Goal: Navigation & Orientation: Find specific page/section

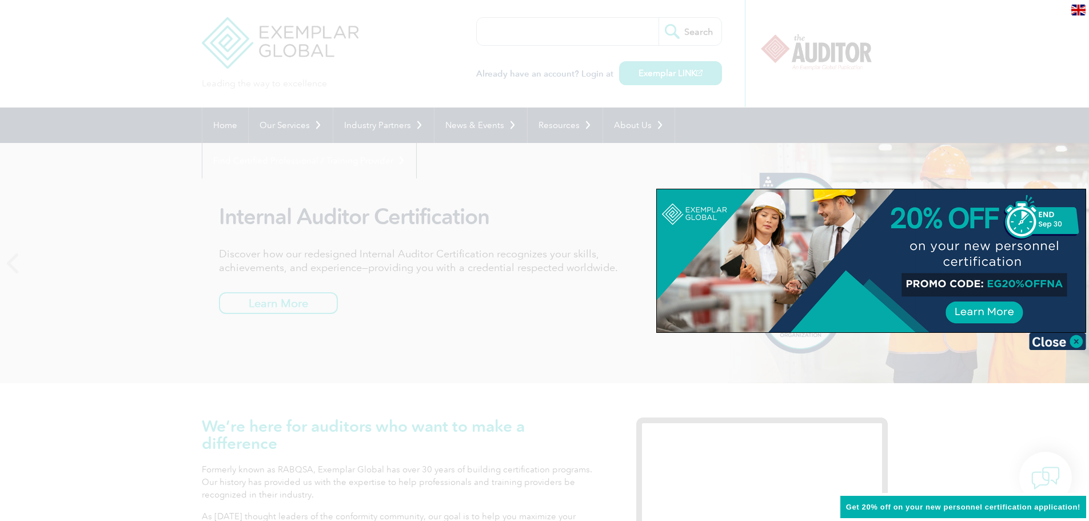
click at [132, 314] on div at bounding box center [544, 260] width 1089 height 521
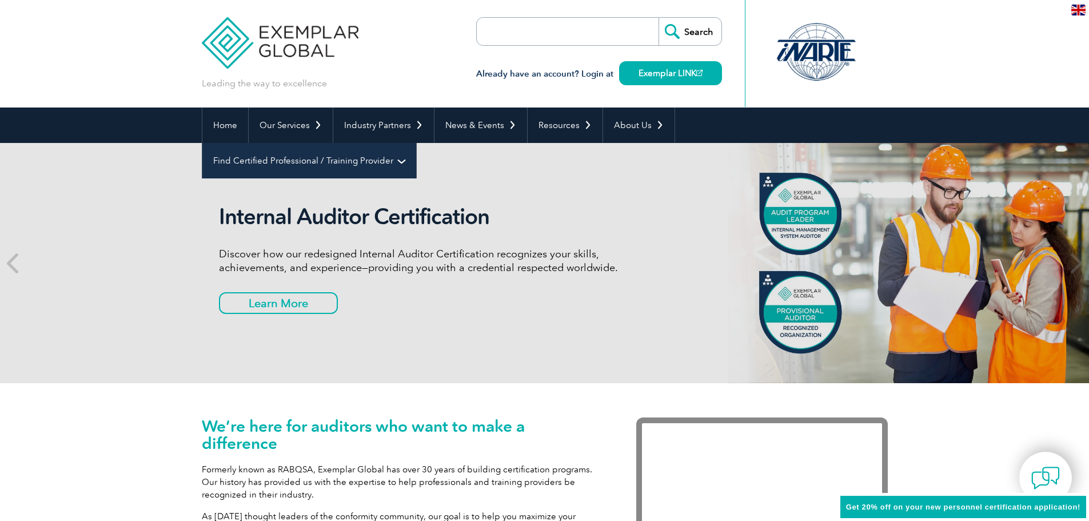
click at [416, 143] on link "Find Certified Professional / Training Provider" at bounding box center [309, 160] width 214 height 35
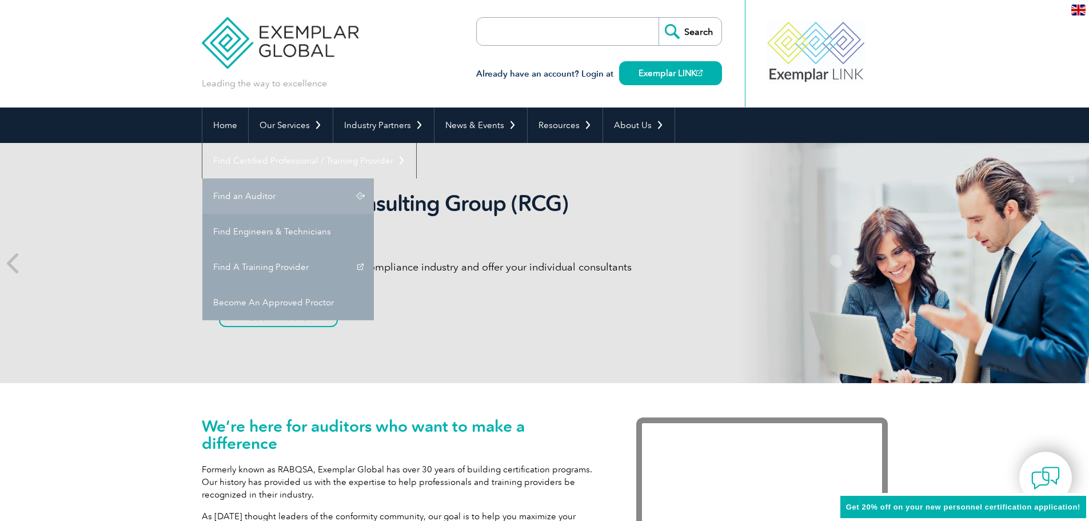
click at [374, 178] on link "Find an Auditor" at bounding box center [287, 195] width 171 height 35
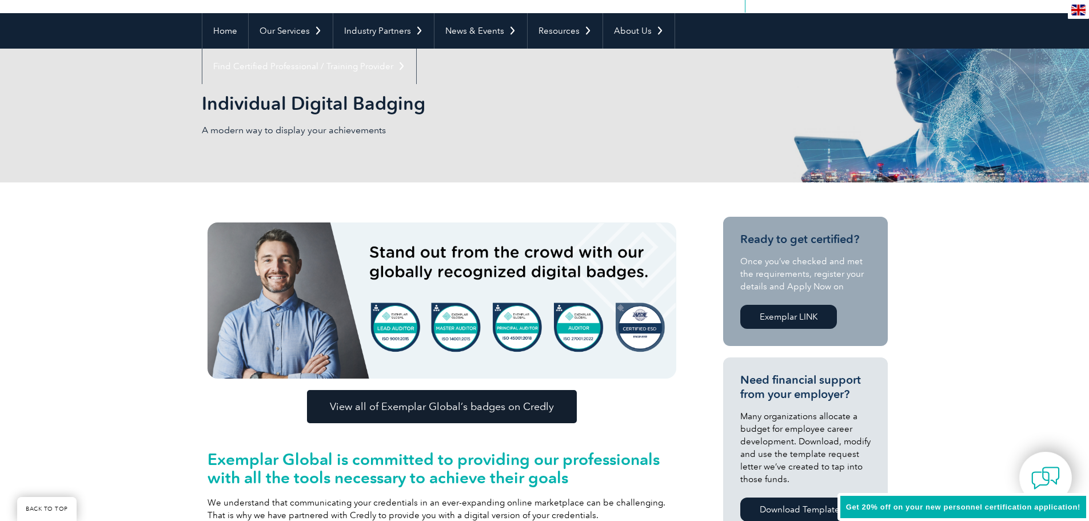
scroll to position [114, 0]
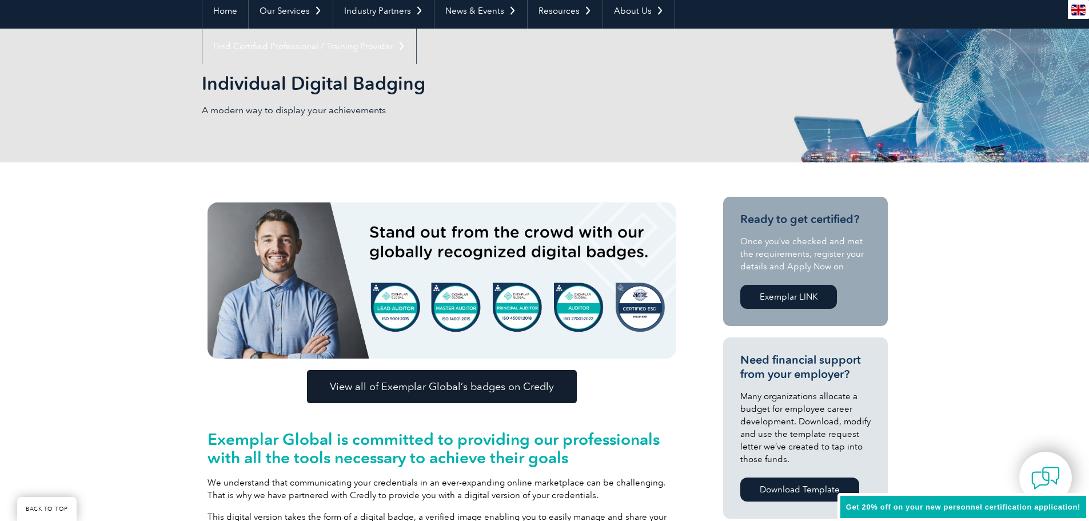
click at [526, 391] on span "View all of Exemplar Global’s badges on Credly" at bounding box center [442, 386] width 224 height 10
